Goal: Transaction & Acquisition: Obtain resource

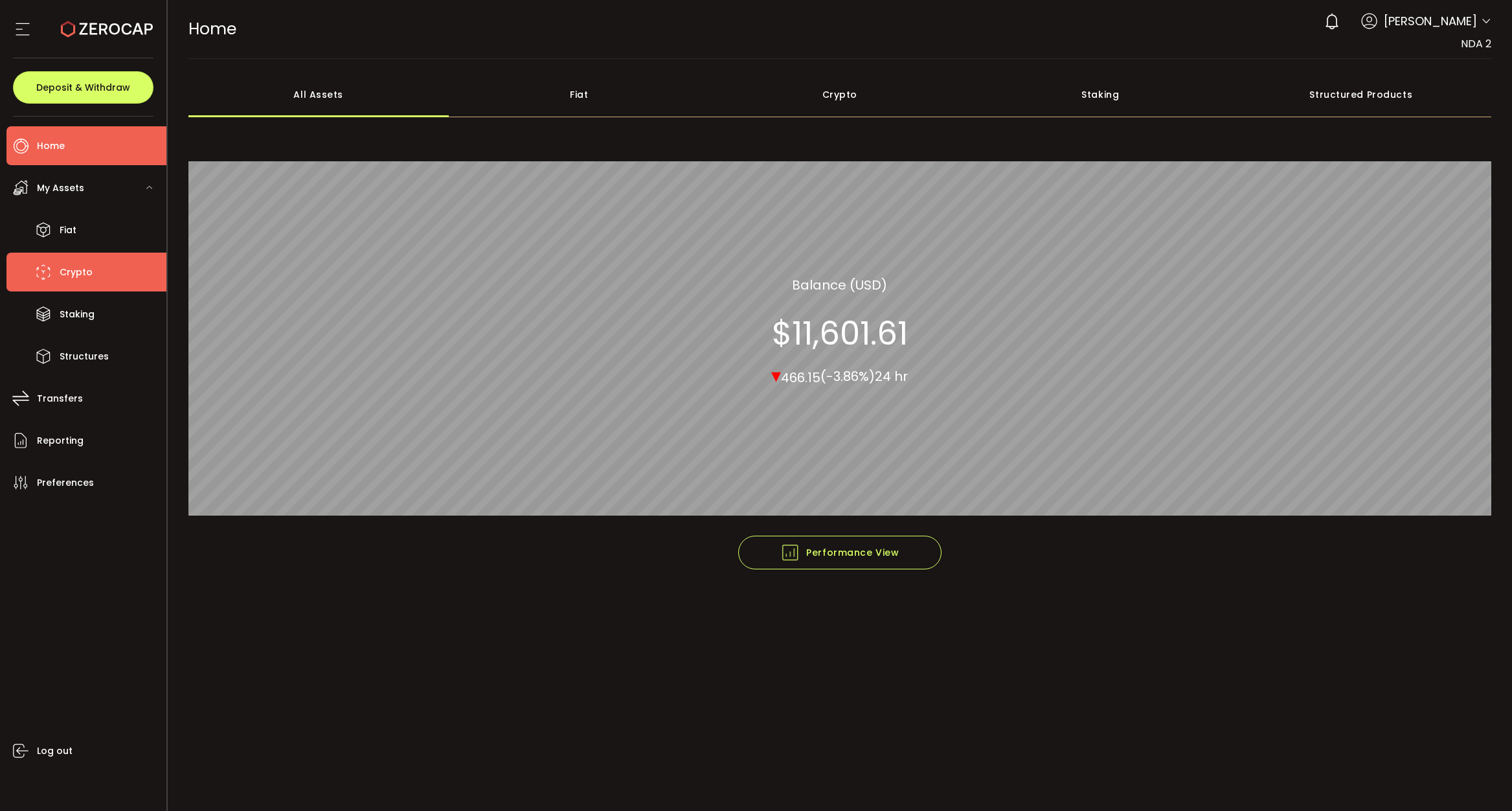
click at [59, 279] on li "Crypto" at bounding box center [86, 272] width 160 height 39
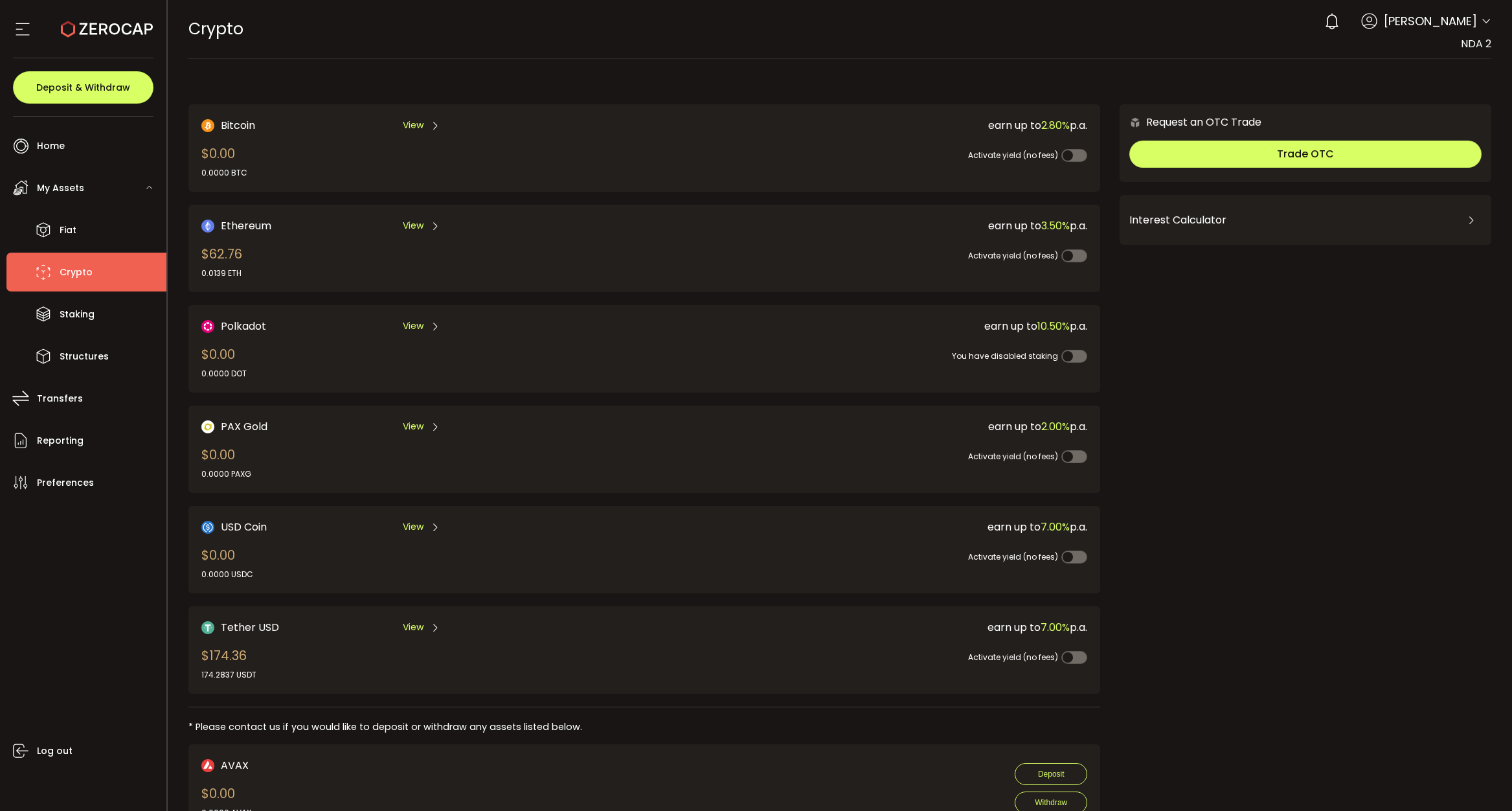
click at [409, 525] on span "View" at bounding box center [413, 527] width 21 height 14
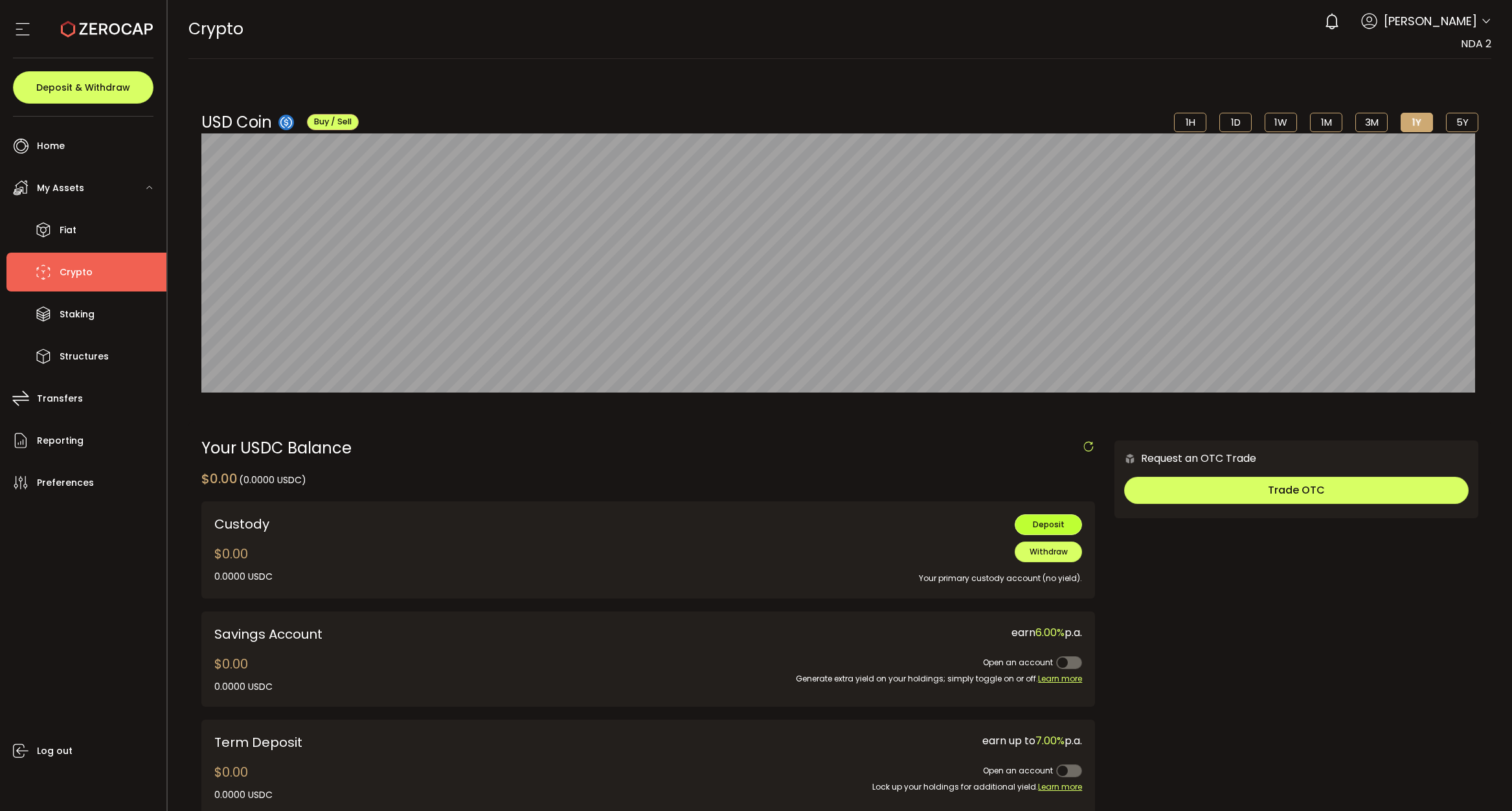
click at [1023, 524] on button "Deposit" at bounding box center [1048, 525] width 67 height 21
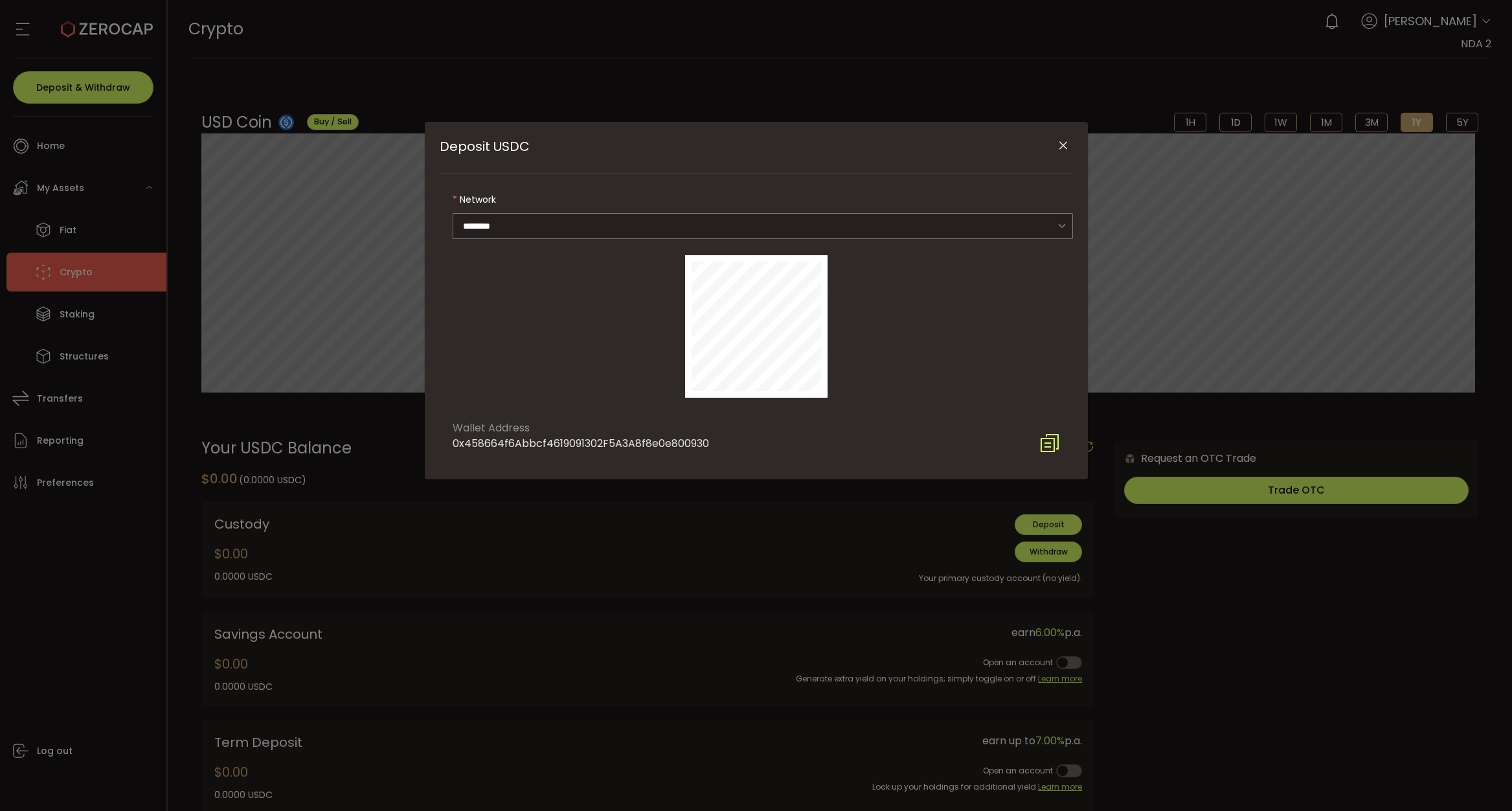
click at [1055, 441] on icon "Deposit USDC" at bounding box center [1049, 443] width 21 height 21
